Goal: Task Accomplishment & Management: Complete application form

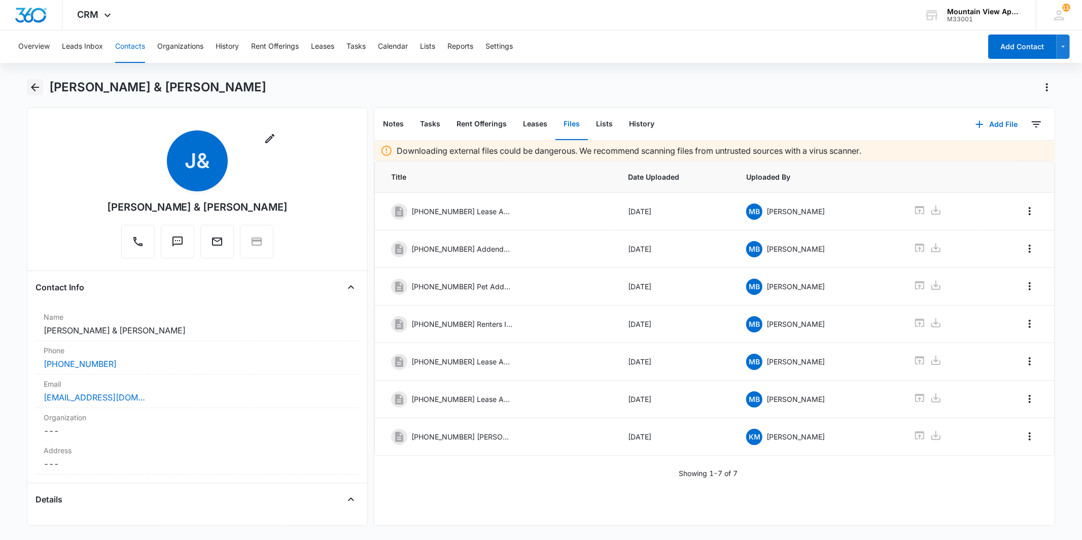
click at [39, 87] on icon "Back" at bounding box center [35, 87] width 8 height 8
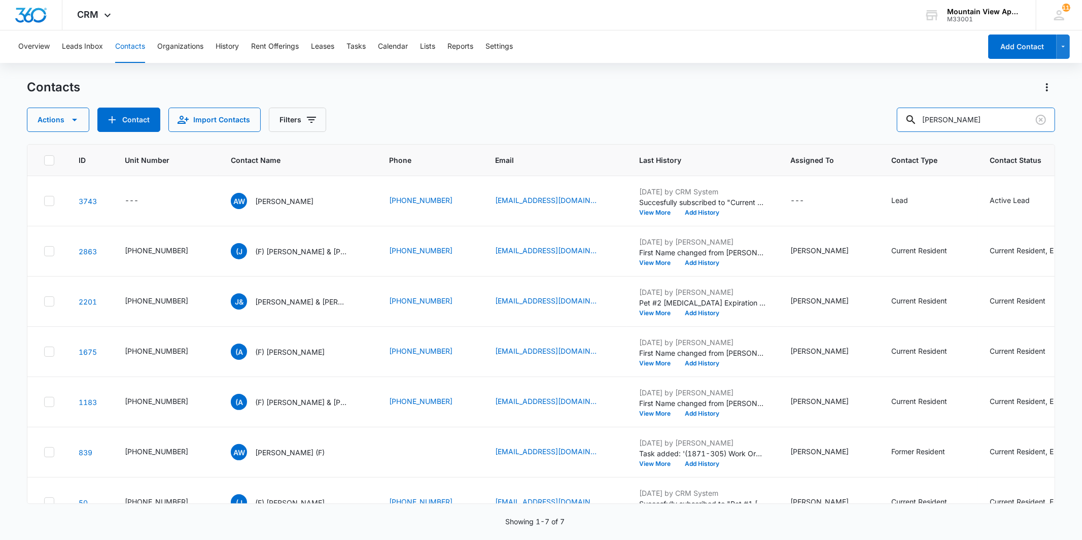
drag, startPoint x: 967, startPoint y: 121, endPoint x: 886, endPoint y: 134, distance: 82.2
click at [886, 134] on div "Contacts Actions Contact Import Contacts Filters [PERSON_NAME] ID Unit Number C…" at bounding box center [541, 309] width 1028 height 460
type input "[PERSON_NAME]"
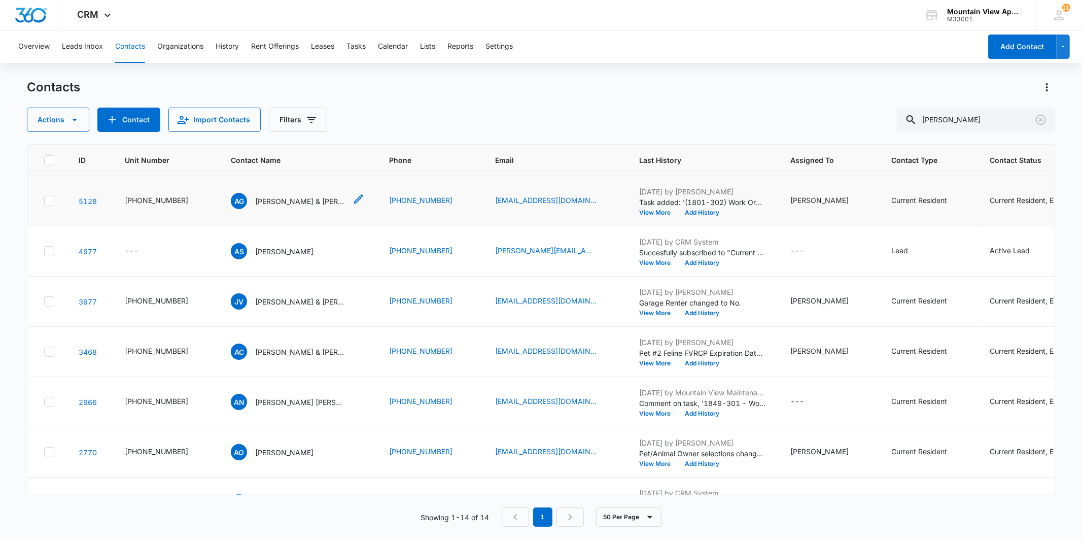
click at [302, 200] on p "[PERSON_NAME] & [PERSON_NAME]" at bounding box center [300, 201] width 91 height 11
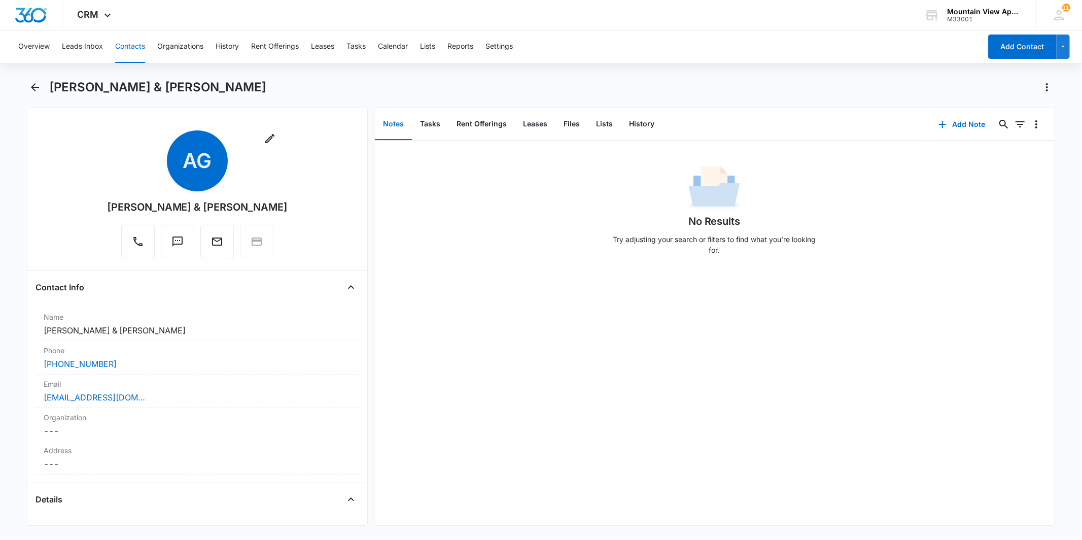
click at [36, 78] on div "Overview Leads Inbox Contacts Organizations History Rent Offerings Leases Tasks…" at bounding box center [541, 283] width 1082 height 507
click at [36, 87] on icon "Back" at bounding box center [35, 87] width 8 height 8
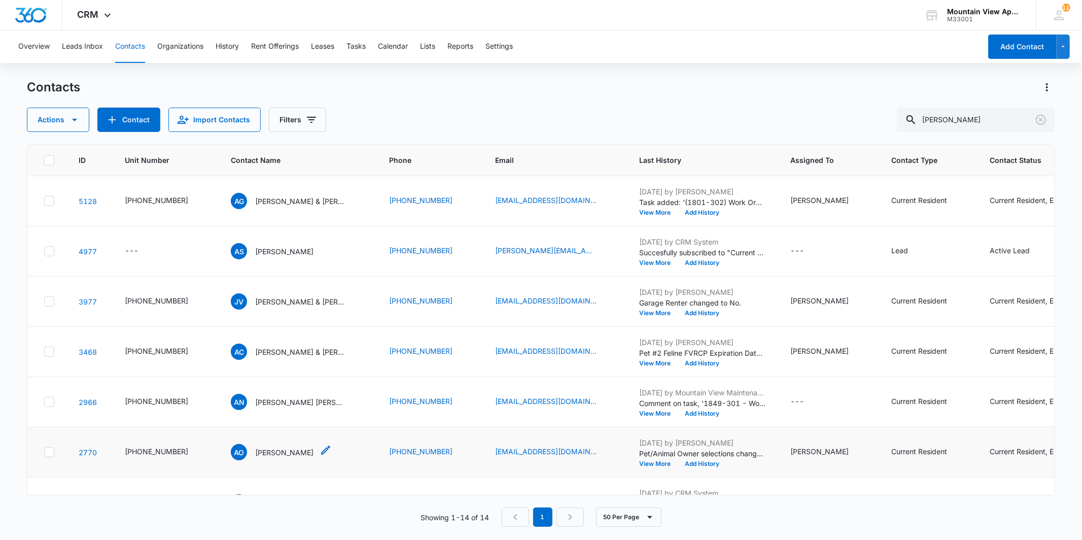
click at [279, 447] on p "[PERSON_NAME]" at bounding box center [284, 452] width 58 height 11
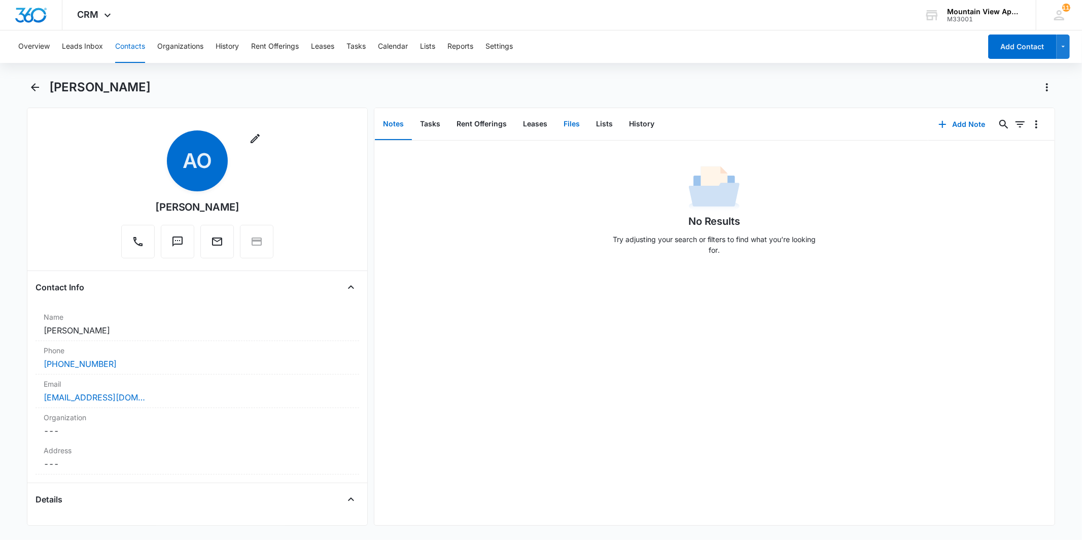
click at [571, 130] on button "Files" at bounding box center [572, 124] width 32 height 31
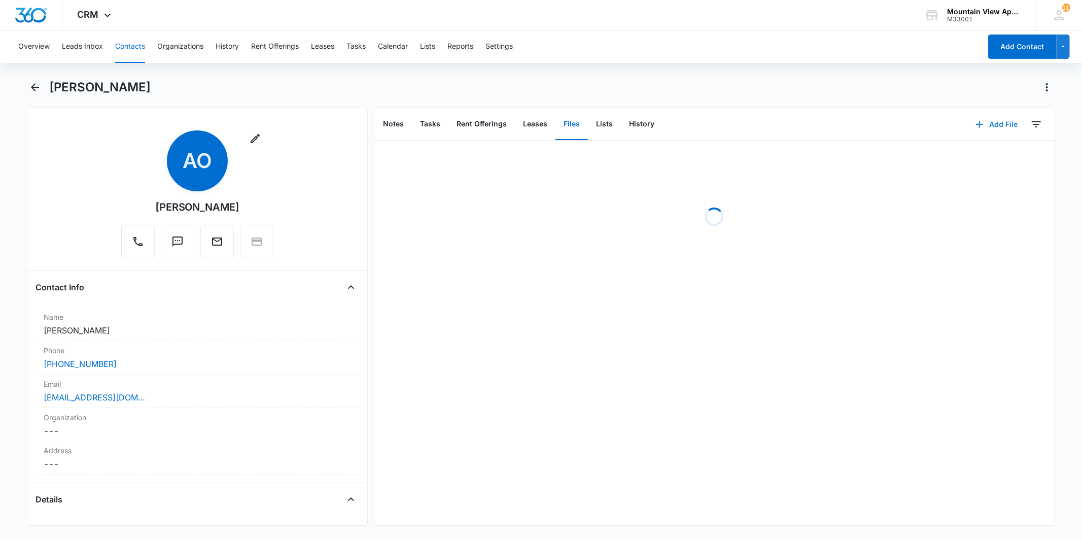
click at [976, 133] on button "Add File" at bounding box center [996, 124] width 63 height 24
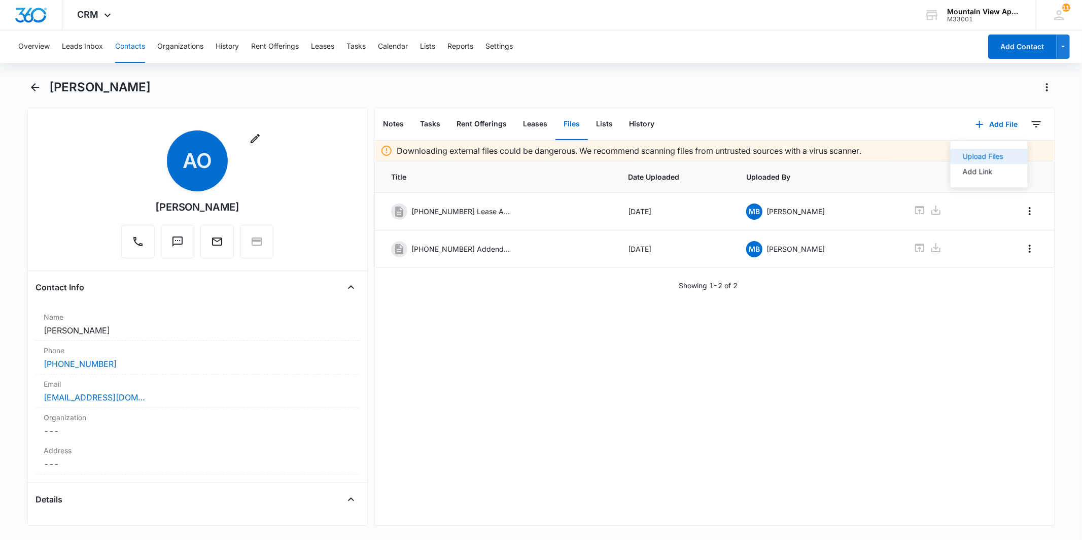
click at [962, 153] on div "Upload Files" at bounding box center [982, 156] width 41 height 7
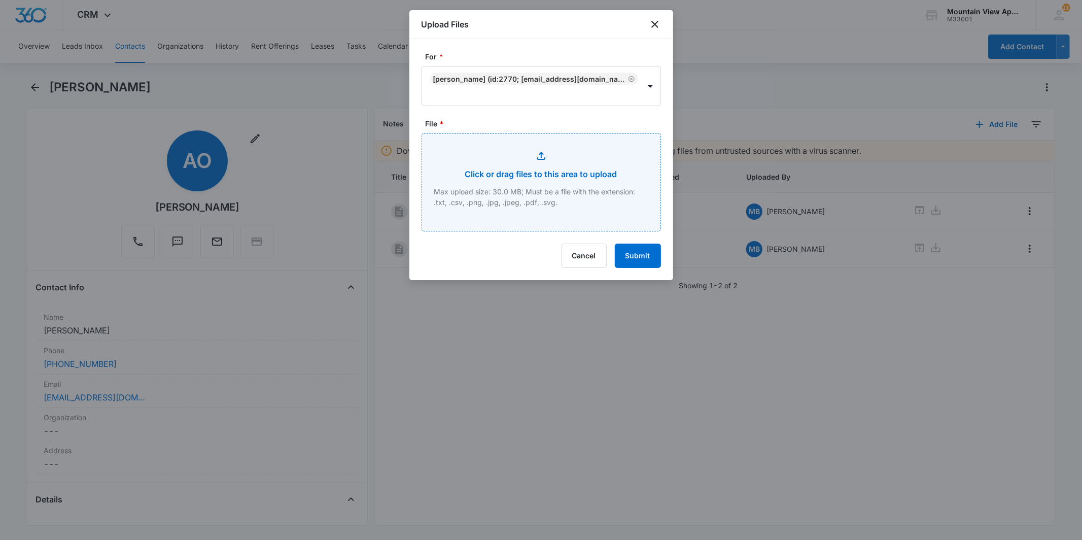
click at [600, 151] on input "File *" at bounding box center [541, 181] width 238 height 97
click at [658, 19] on icon "close" at bounding box center [655, 24] width 12 height 12
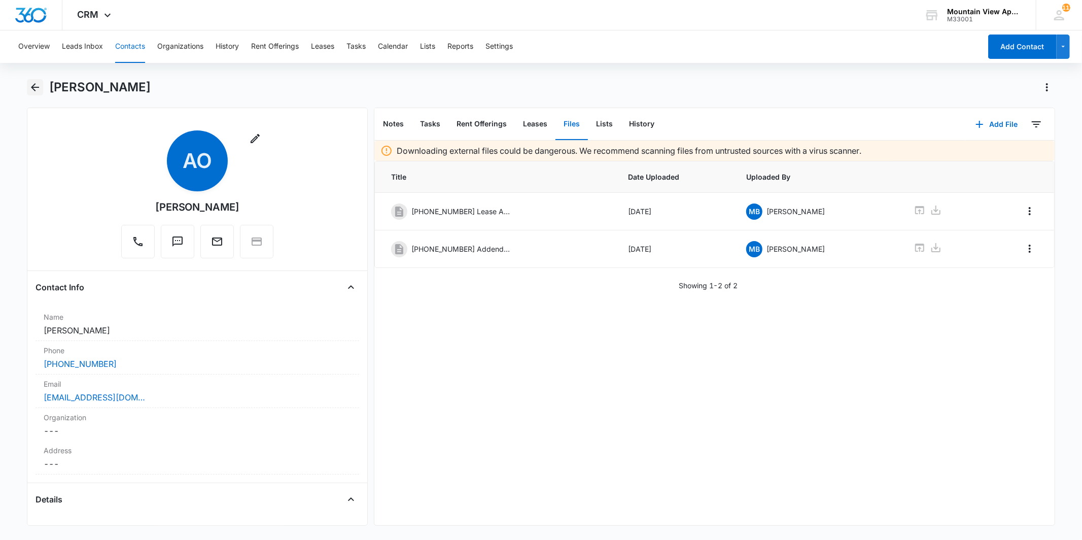
click at [34, 90] on icon "Back" at bounding box center [35, 87] width 8 height 8
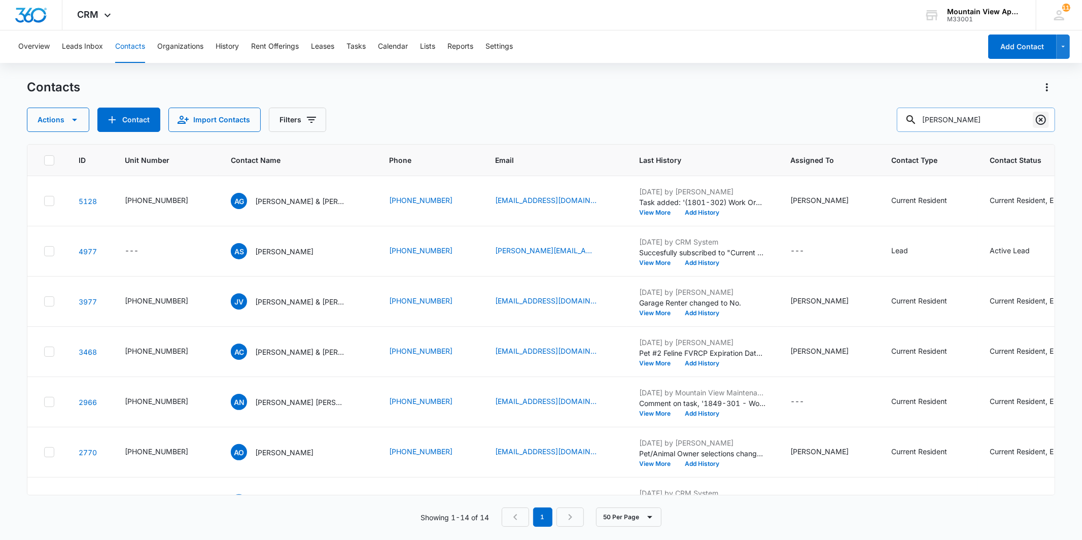
click at [1045, 122] on icon "Clear" at bounding box center [1041, 120] width 10 height 10
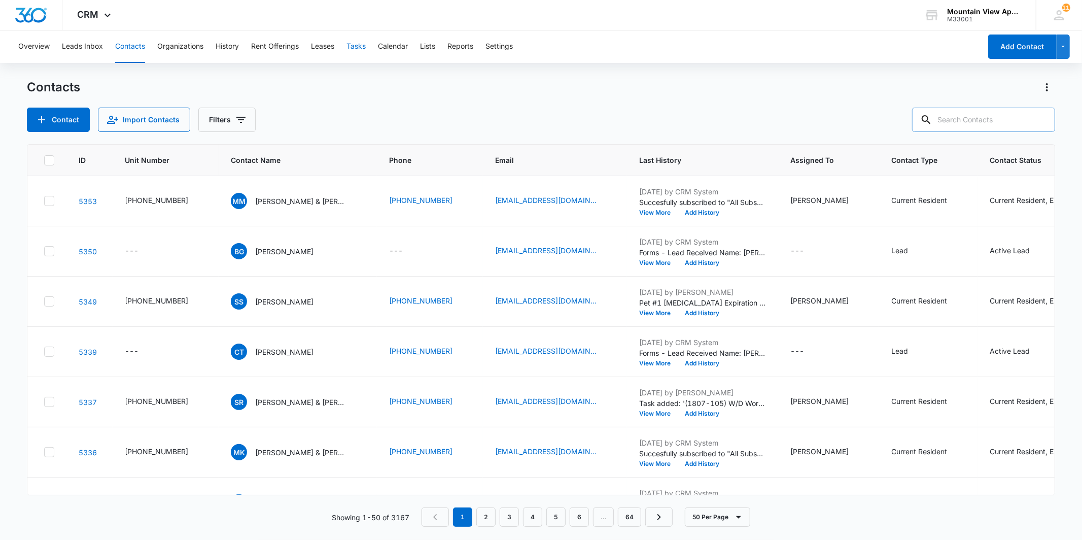
click at [361, 58] on button "Tasks" at bounding box center [356, 46] width 19 height 32
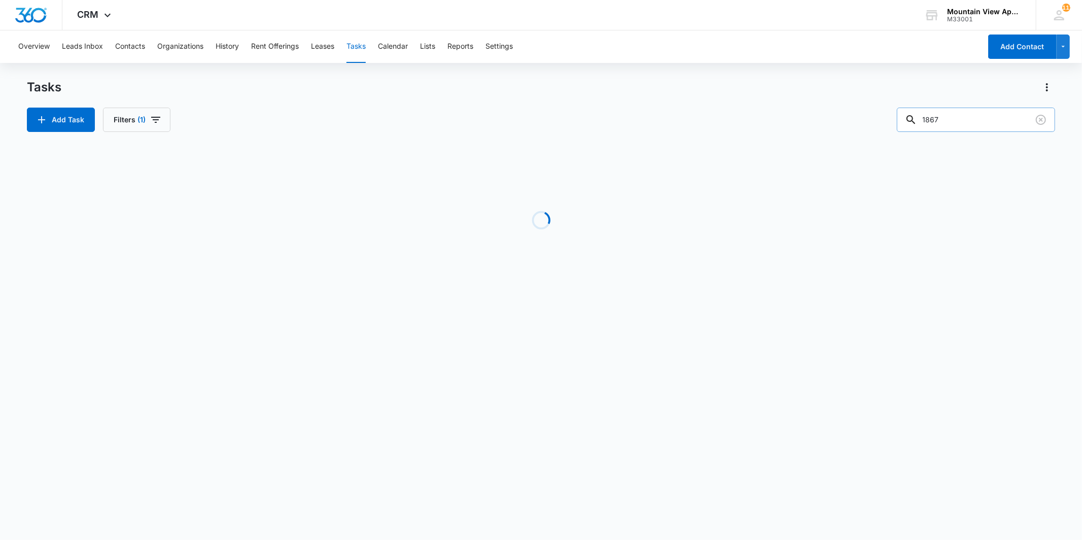
drag, startPoint x: 974, startPoint y: 122, endPoint x: 927, endPoint y: 123, distance: 47.2
click at [927, 123] on div "1867" at bounding box center [976, 120] width 158 height 24
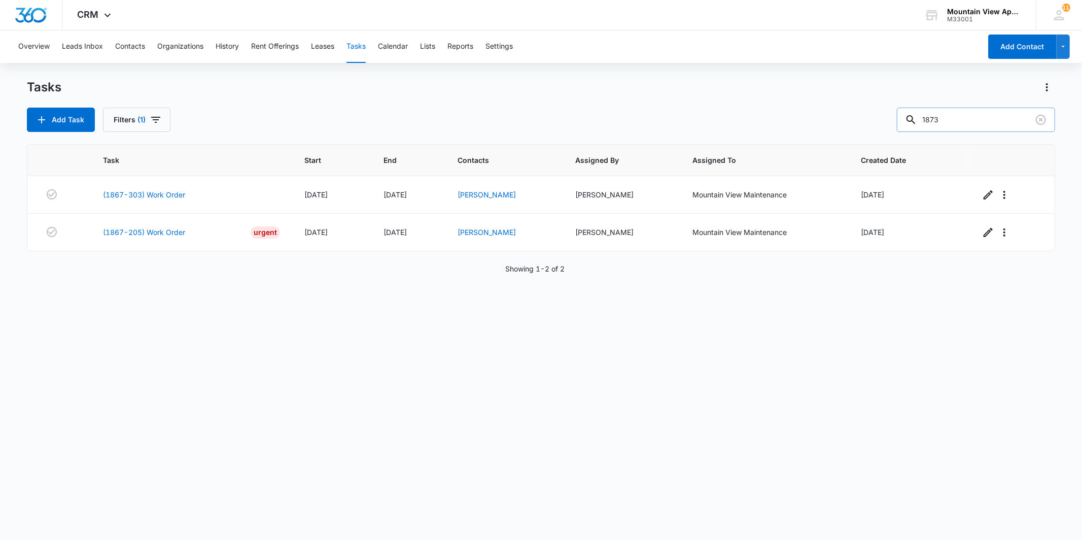
type input "1873"
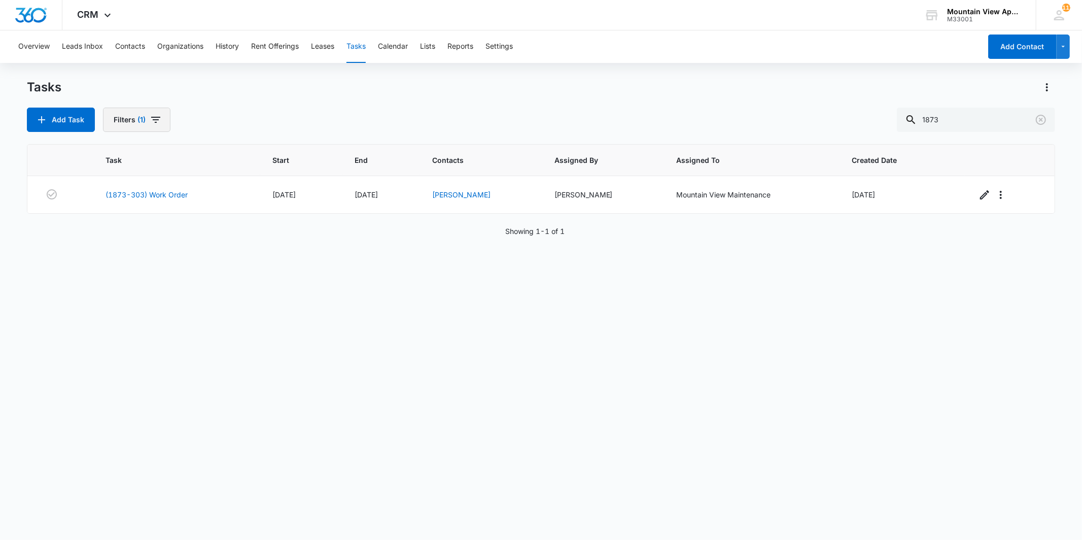
click at [133, 117] on button "Filters (1)" at bounding box center [136, 120] width 67 height 24
click at [144, 240] on label "Complete" at bounding box center [173, 241] width 117 height 11
click at [116, 241] on input "Complete" at bounding box center [115, 241] width 1 height 1
radio input "false"
radio input "true"
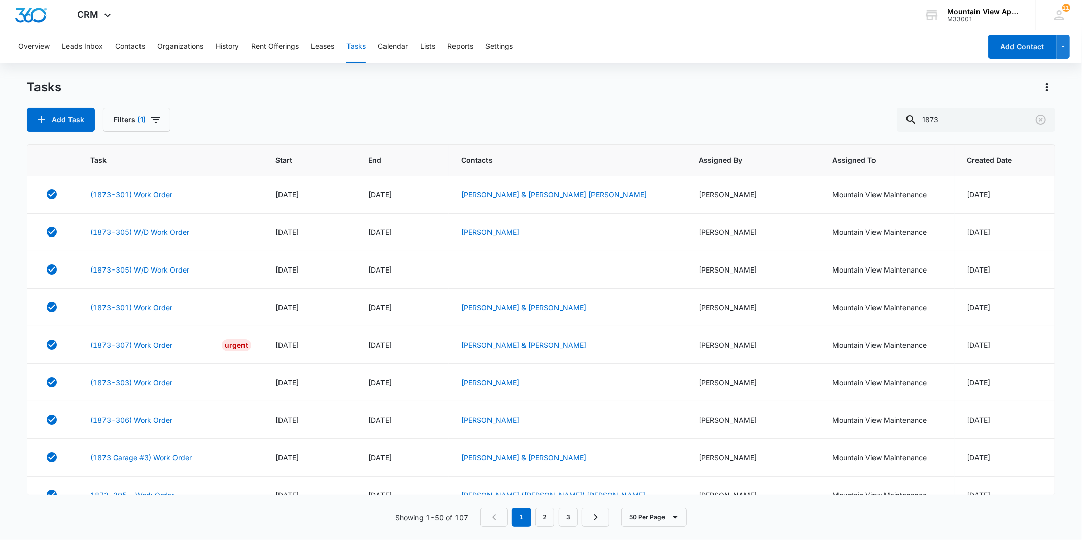
click at [324, 125] on div "Add Task Filters (1) 1873" at bounding box center [541, 120] width 1028 height 24
click at [129, 48] on button "Contacts" at bounding box center [130, 46] width 30 height 32
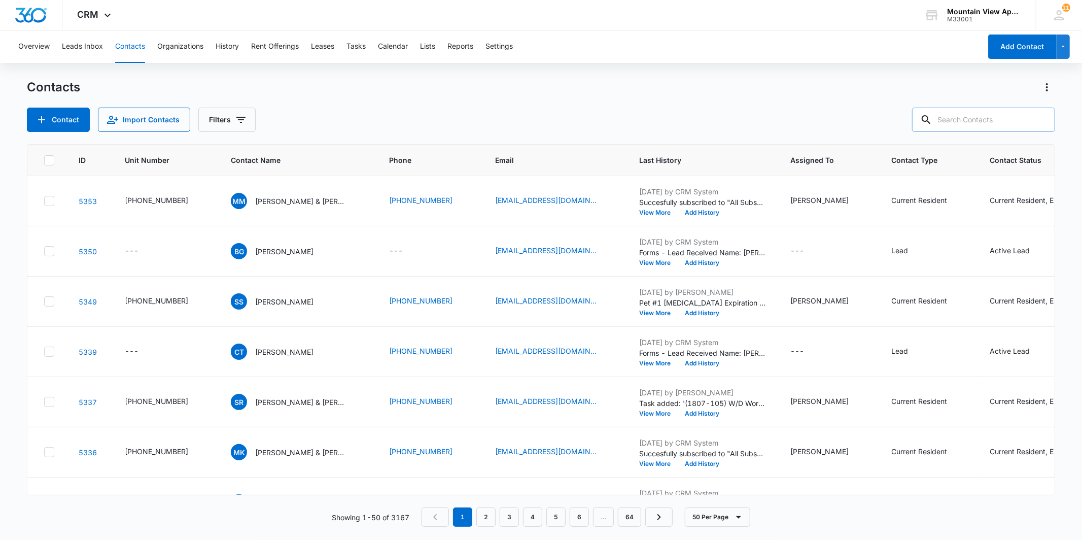
click at [967, 114] on input "text" at bounding box center [983, 120] width 143 height 24
type input "1873"
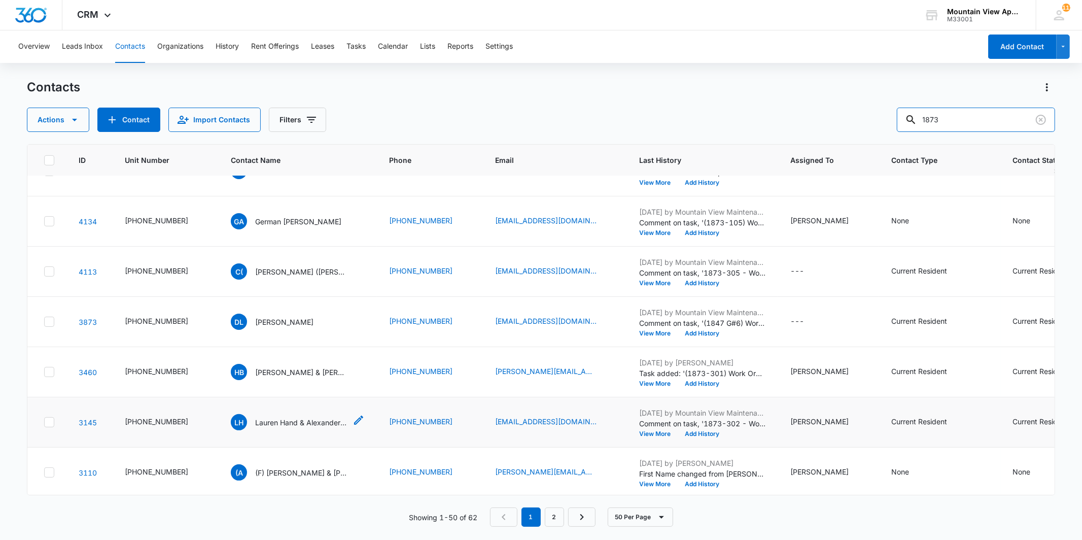
scroll to position [451, 0]
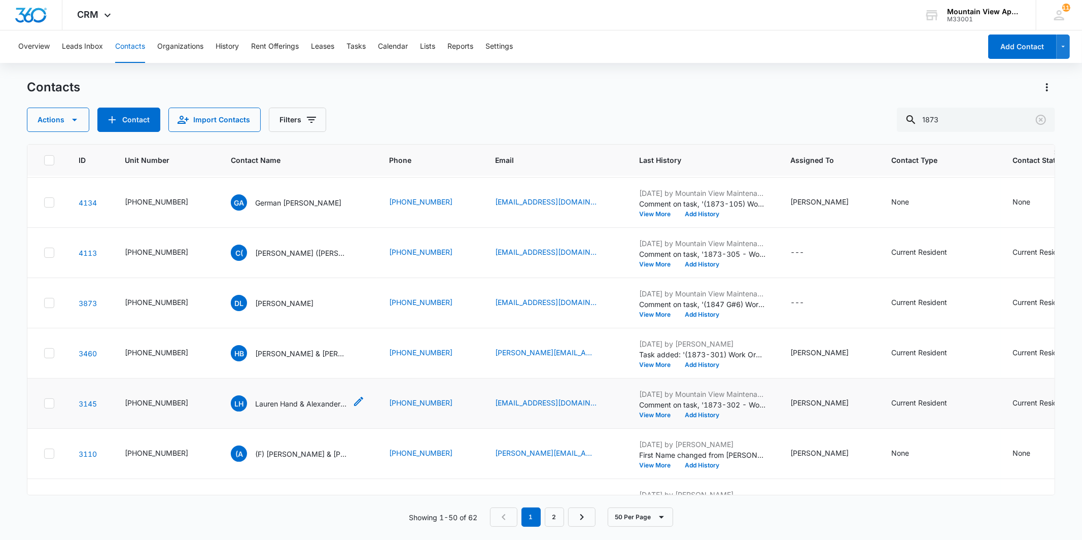
click at [264, 404] on p "Lauren Hand & Alexander Way" at bounding box center [300, 403] width 91 height 11
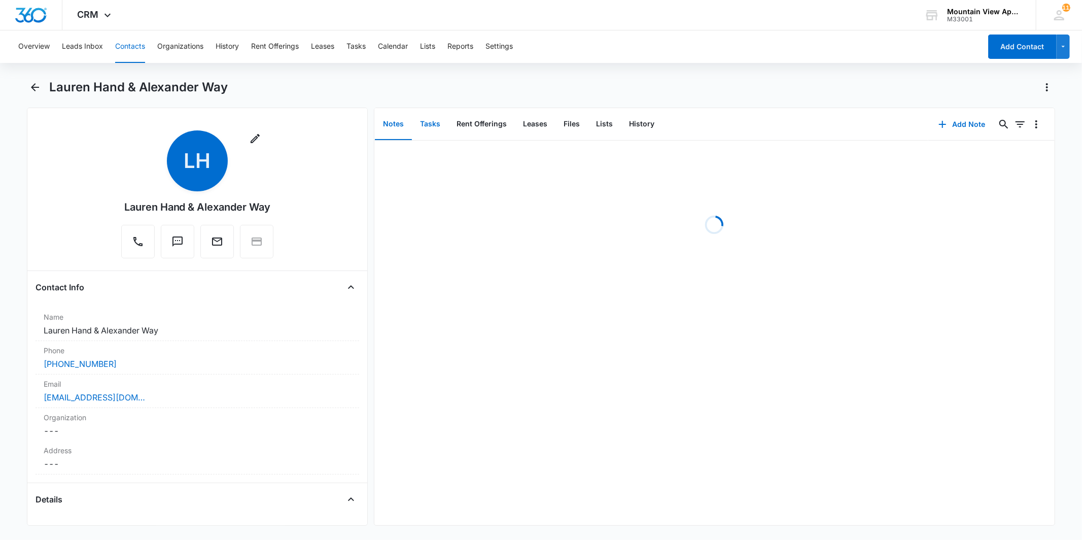
click at [435, 127] on button "Tasks" at bounding box center [430, 124] width 37 height 31
click at [956, 124] on button "Add Task" at bounding box center [962, 124] width 67 height 24
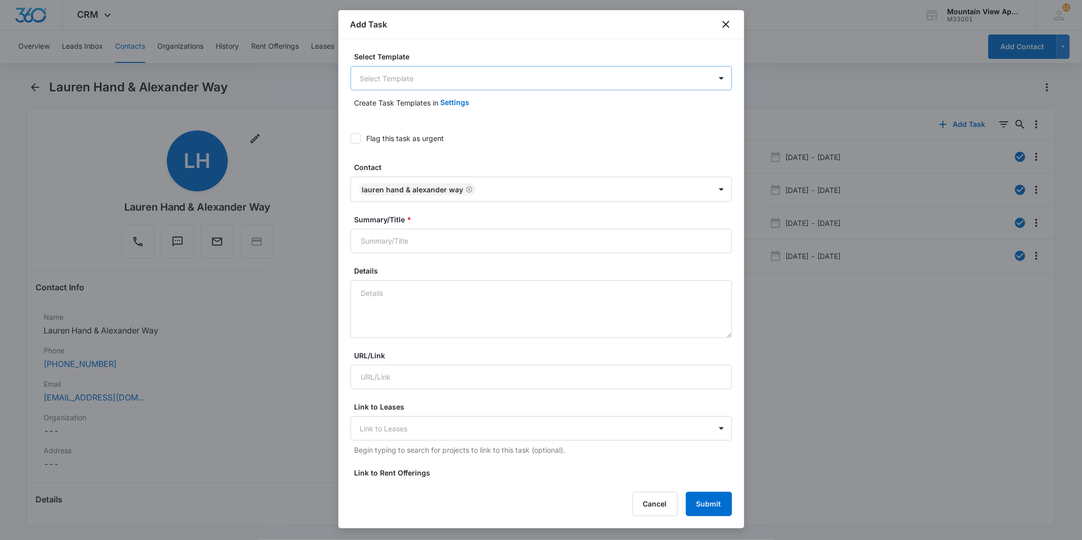
click at [465, 84] on body "CRM Apps Reputation Websites Forms CRM Email Social Content Ads Intelligence Fi…" at bounding box center [541, 270] width 1082 height 540
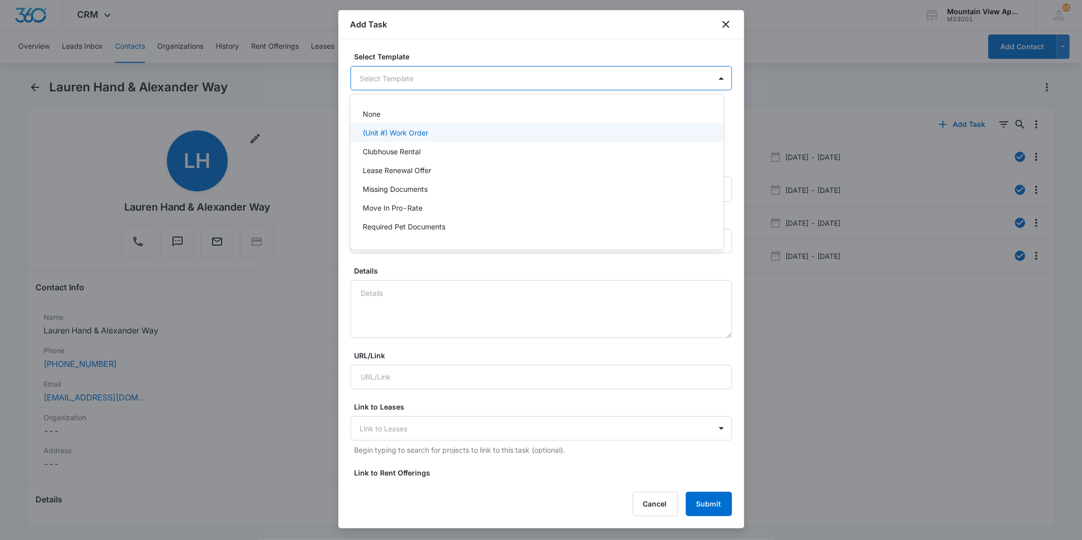
click at [457, 132] on div "(Unit #) Work Order" at bounding box center [536, 132] width 347 height 11
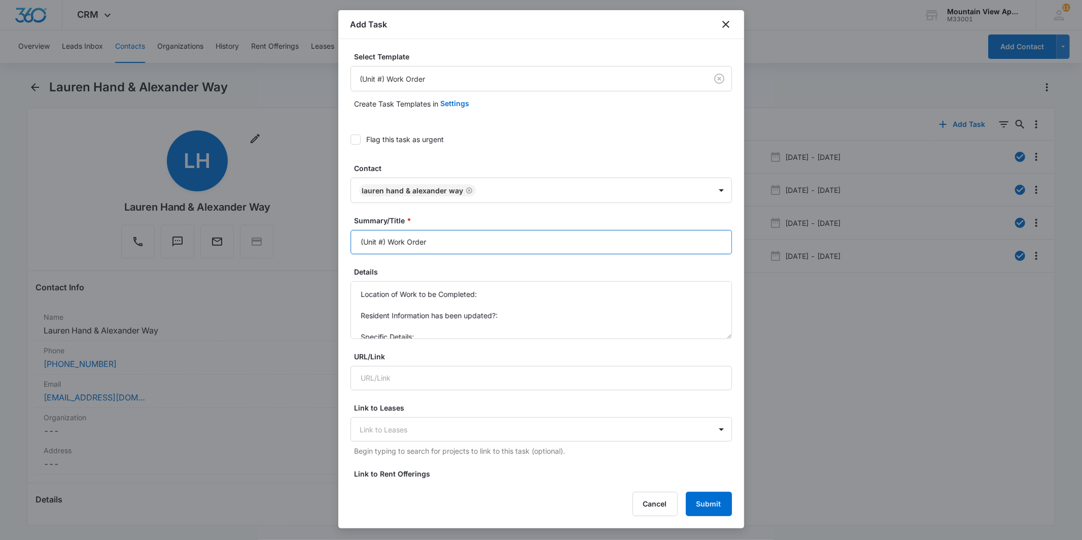
click at [384, 245] on input "(Unit #) Work Order" at bounding box center [542, 242] width 382 height 24
type input "(1873-302) Work Order"
click at [533, 287] on textarea "Location of Work to be Completed: Resident Information has been updated?: Speci…" at bounding box center [542, 310] width 382 height 58
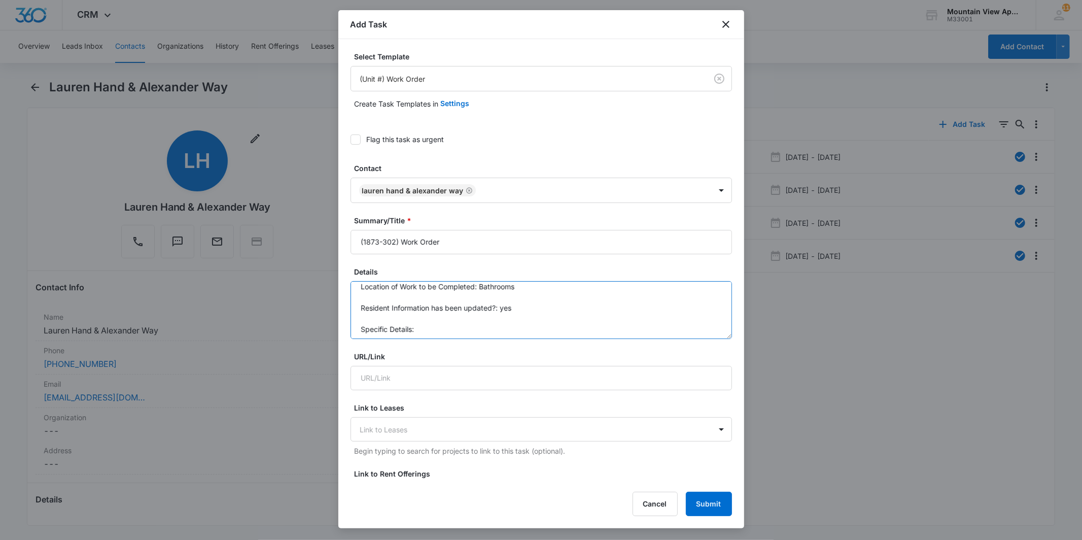
scroll to position [10, 0]
click at [506, 325] on textarea "Location of Work to be Completed: Bathrooms Resident Information has been updat…" at bounding box center [542, 310] width 382 height 58
click at [534, 321] on textarea "Location of Work to be Completed: Bathrooms Resident Information has been updat…" at bounding box center [542, 310] width 382 height 58
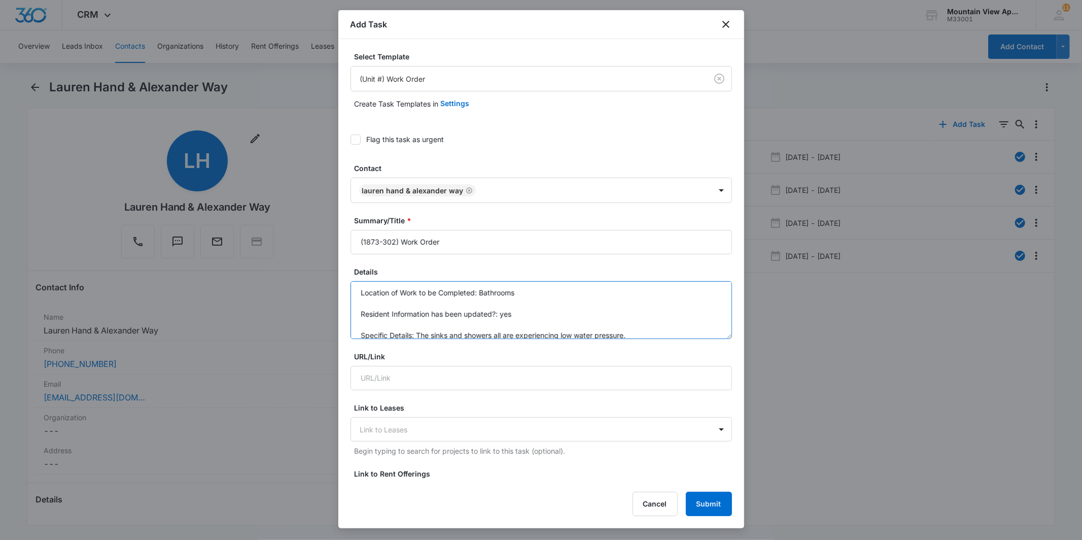
scroll to position [0, 0]
click at [536, 302] on textarea "Location of Work to be Completed: Bathrooms Resident Information has been updat…" at bounding box center [542, 310] width 382 height 58
click at [559, 293] on textarea "Location of Work to be Completed: Bathrooms Resident Information has been updat…" at bounding box center [542, 310] width 382 height 58
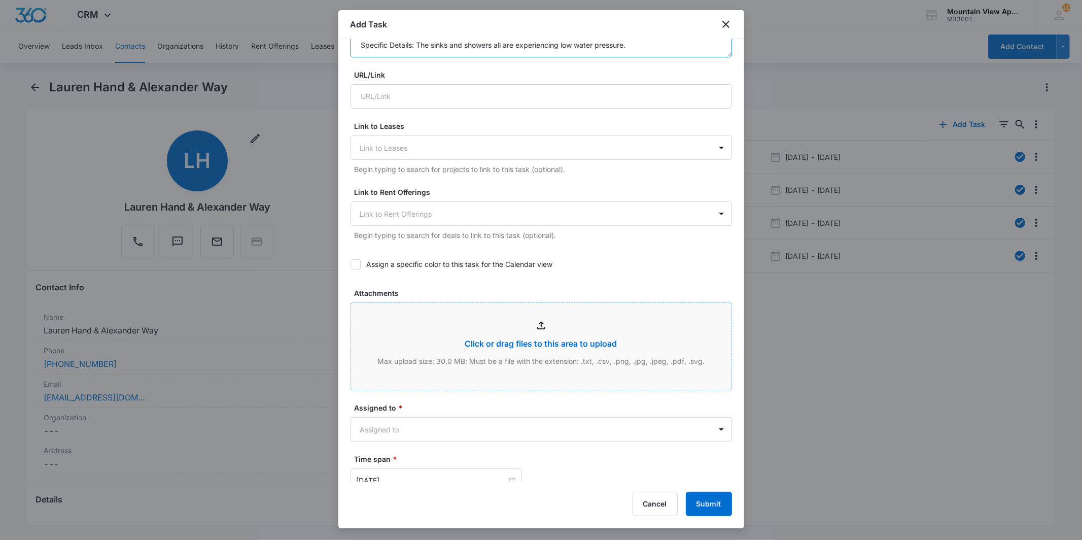
scroll to position [338, 0]
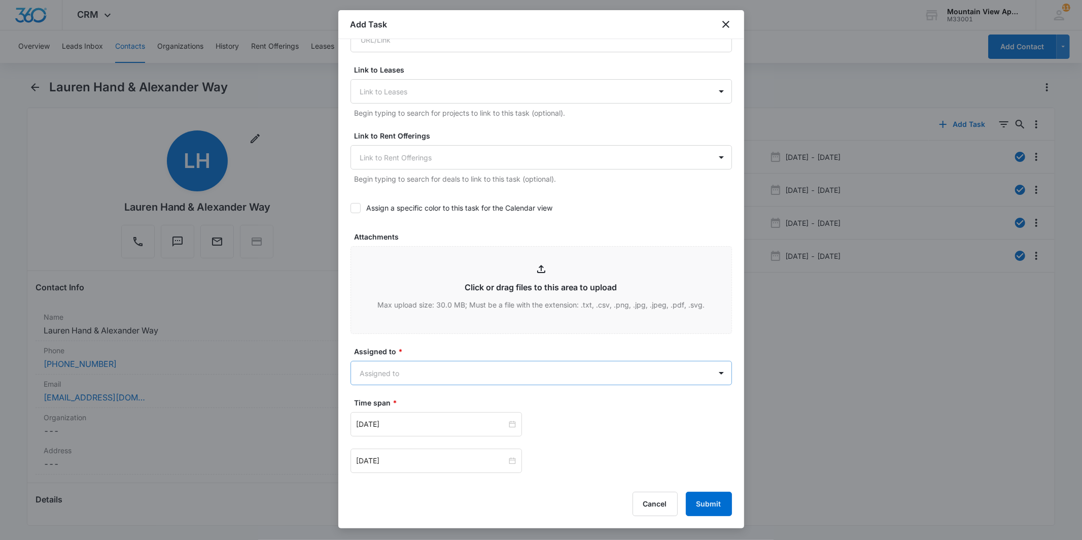
type textarea "Location of Work to be Completed: Bathrooms & Kitchen Resident Information has …"
click at [562, 379] on body "CRM Apps Reputation Websites Forms CRM Email Social Content Ads Intelligence Fi…" at bounding box center [541, 270] width 1082 height 540
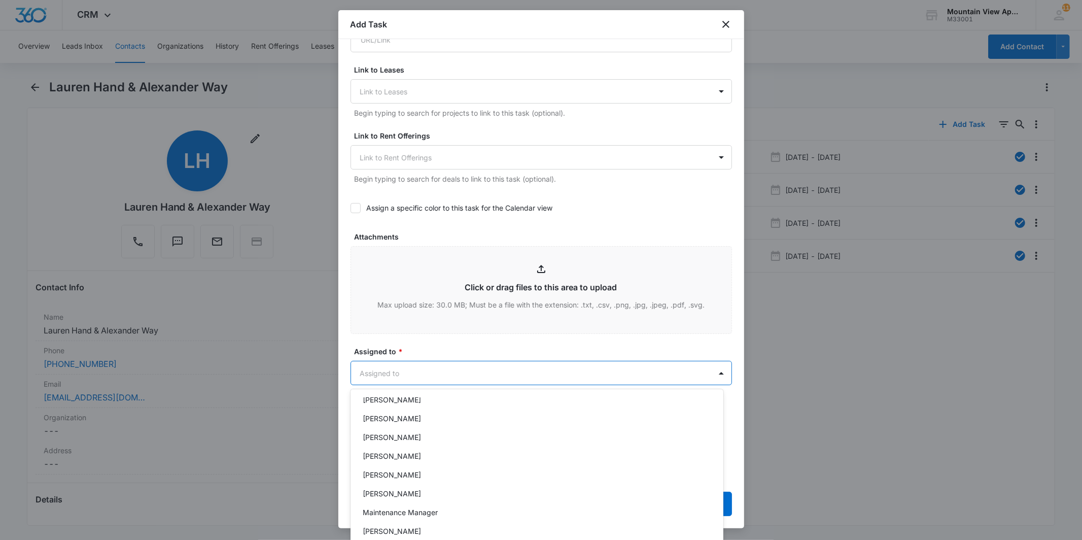
scroll to position [214, 0]
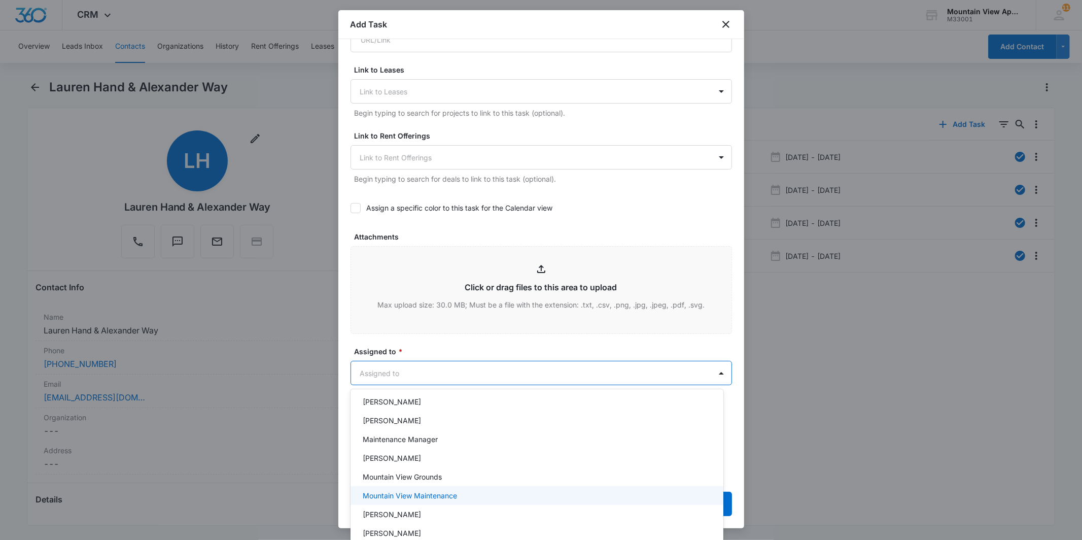
click at [526, 492] on div "Mountain View Maintenance" at bounding box center [536, 495] width 347 height 11
click at [567, 363] on div at bounding box center [541, 270] width 1082 height 540
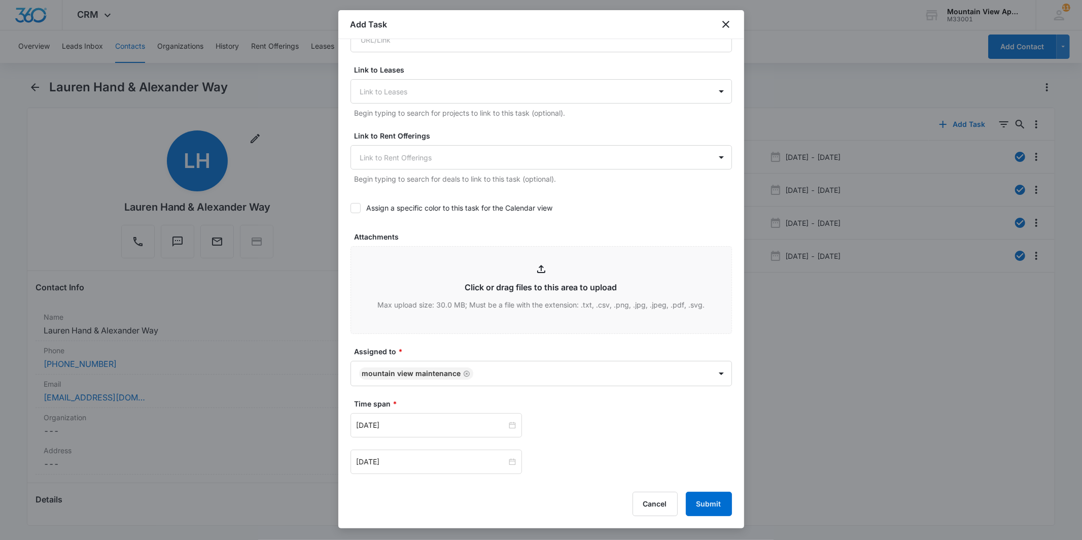
scroll to position [496, 0]
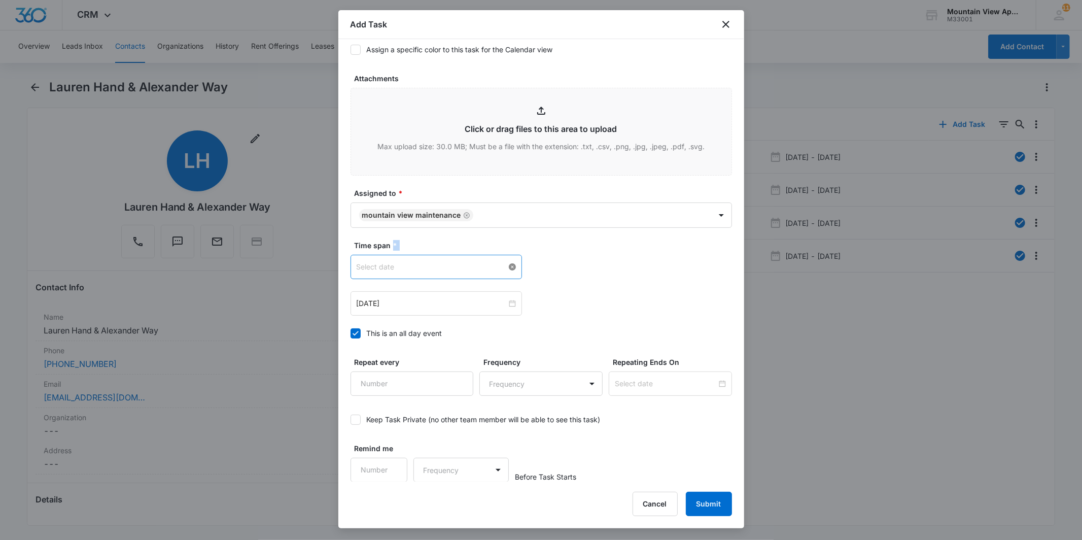
click at [505, 265] on div at bounding box center [436, 266] width 159 height 11
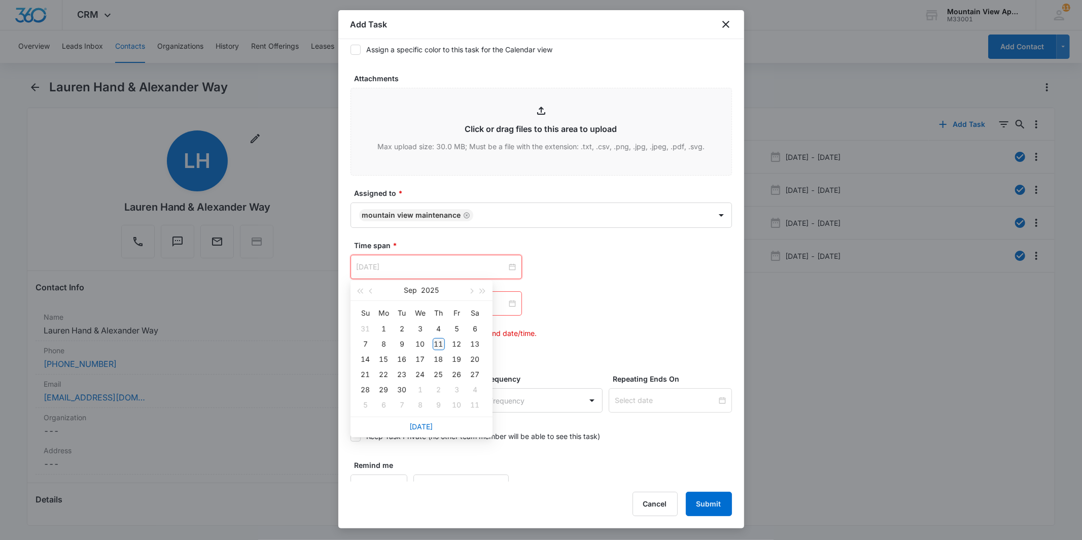
type input "[DATE]"
click at [438, 341] on div "11" at bounding box center [439, 344] width 12 height 12
click at [508, 305] on div at bounding box center [436, 303] width 159 height 11
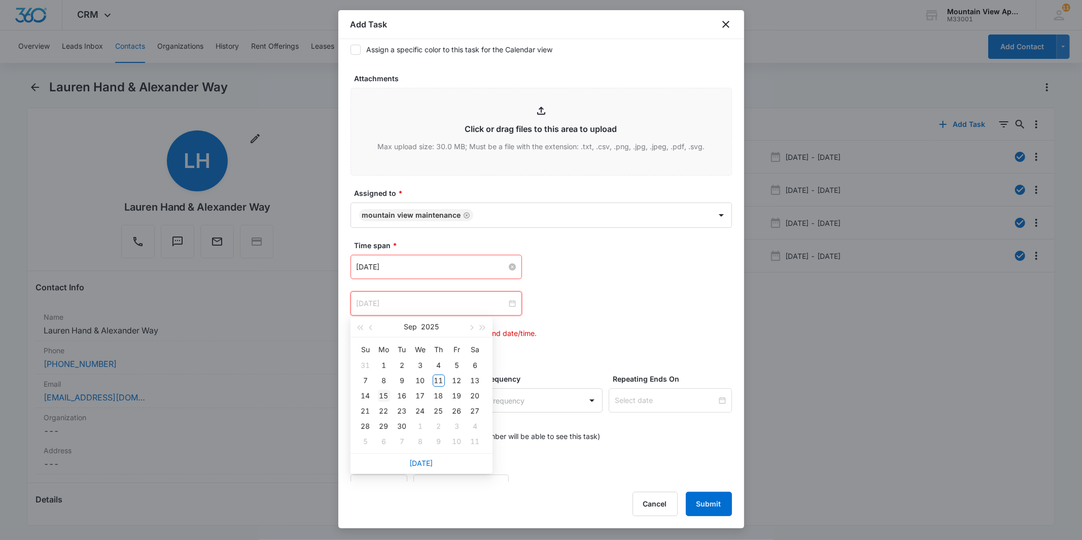
type input "[DATE]"
click at [383, 396] on div "15" at bounding box center [384, 396] width 12 height 12
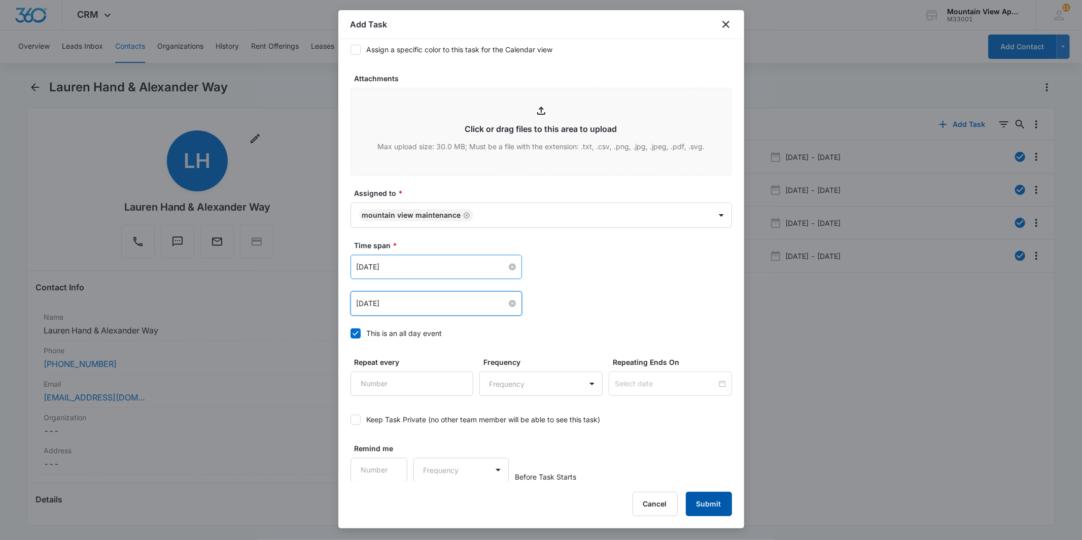
click at [707, 510] on button "Submit" at bounding box center [709, 504] width 46 height 24
